Goal: Navigation & Orientation: Find specific page/section

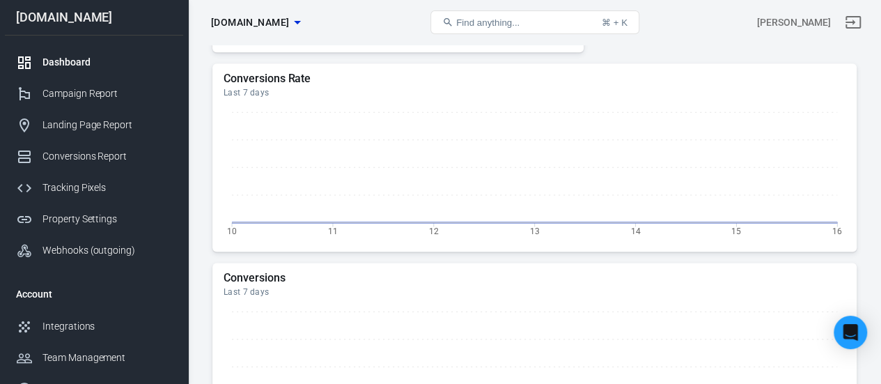
scroll to position [817, 0]
